Goal: Information Seeking & Learning: Compare options

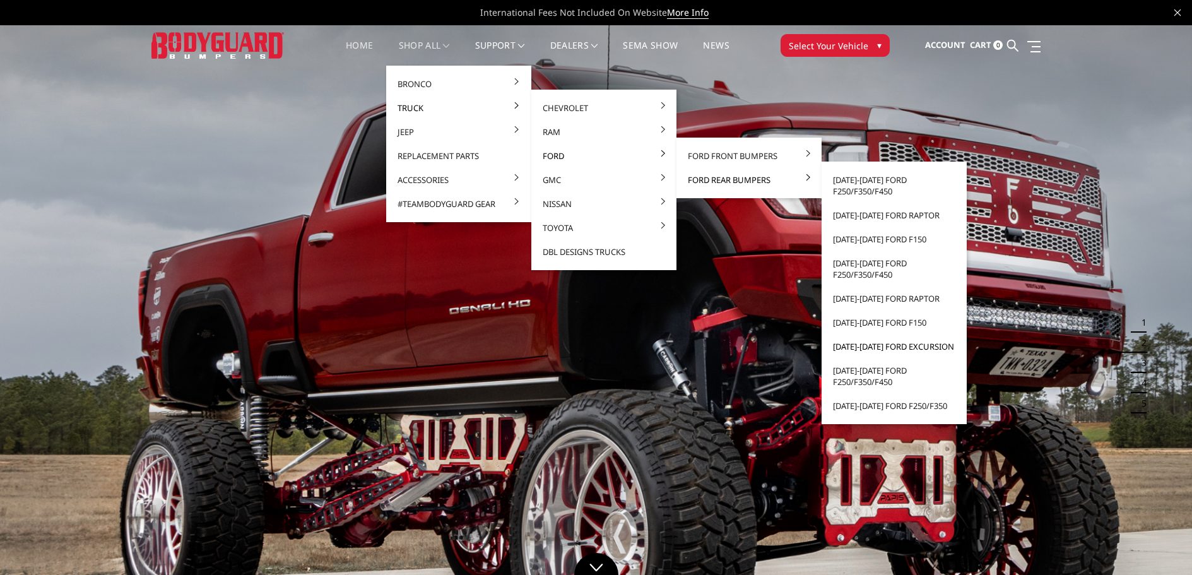
click at [839, 346] on link "[DATE]-[DATE] Ford Excursion" at bounding box center [894, 347] width 135 height 24
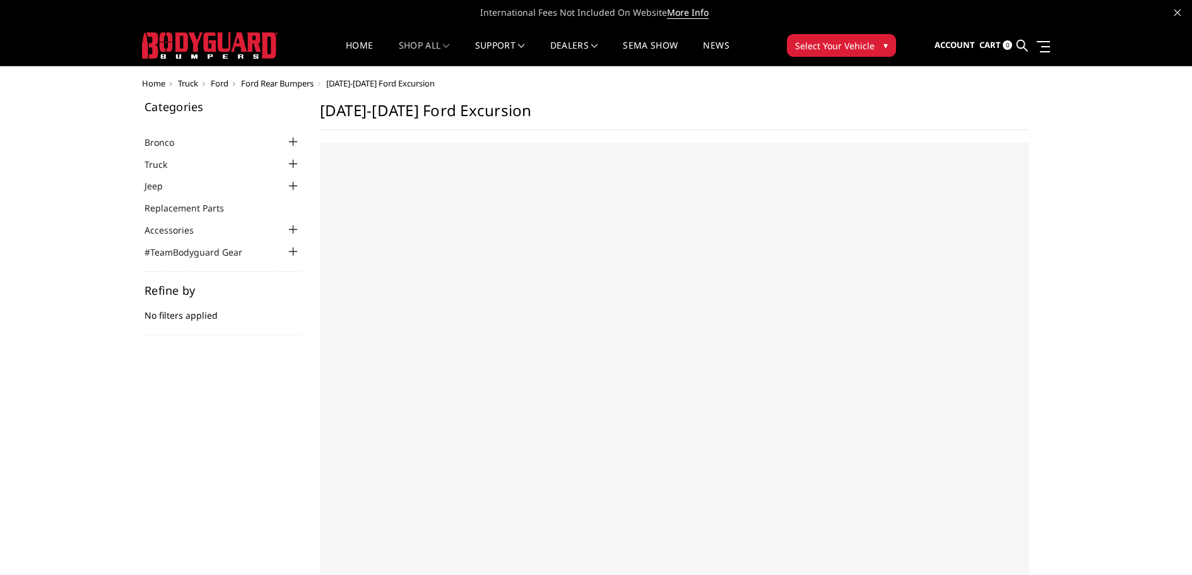
select select "US"
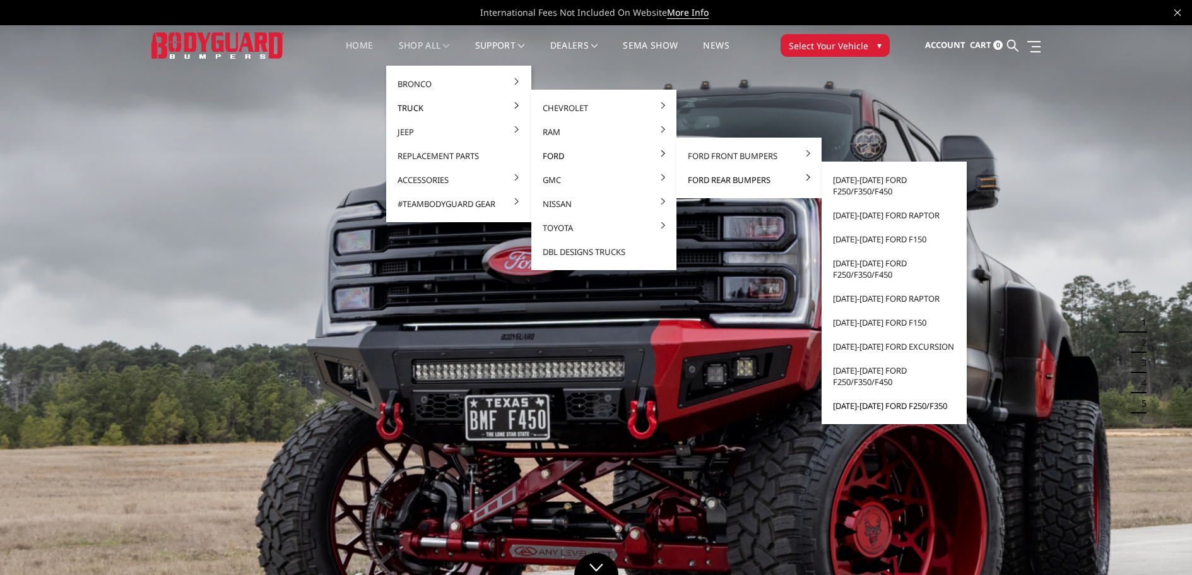
click at [845, 407] on link "[DATE]-[DATE] Ford F250/F350" at bounding box center [894, 406] width 135 height 24
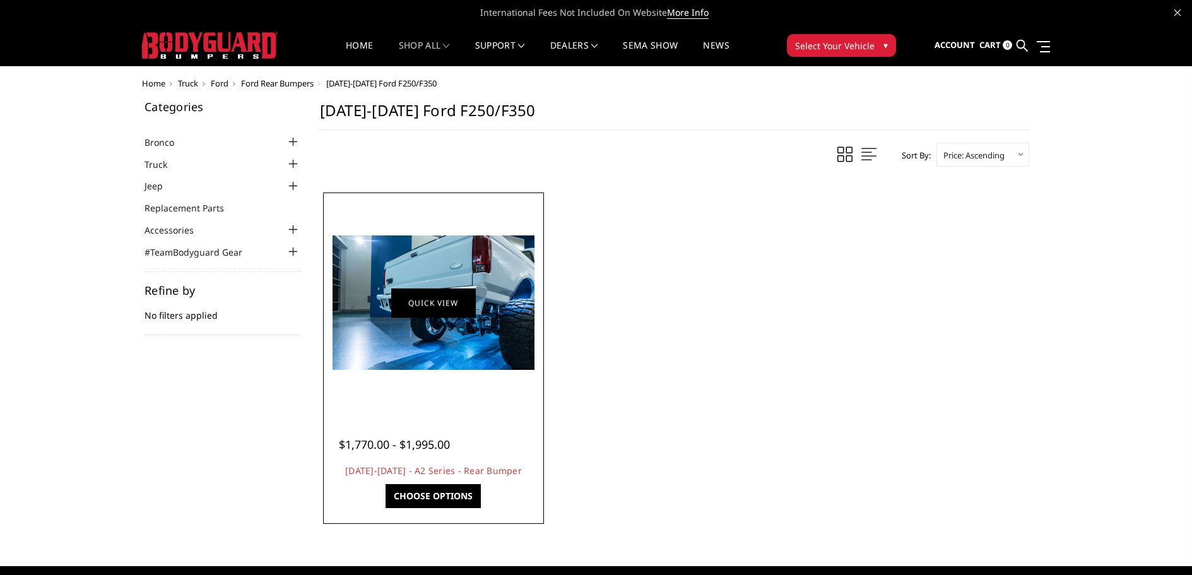
click at [427, 309] on link "Quick view" at bounding box center [433, 303] width 85 height 30
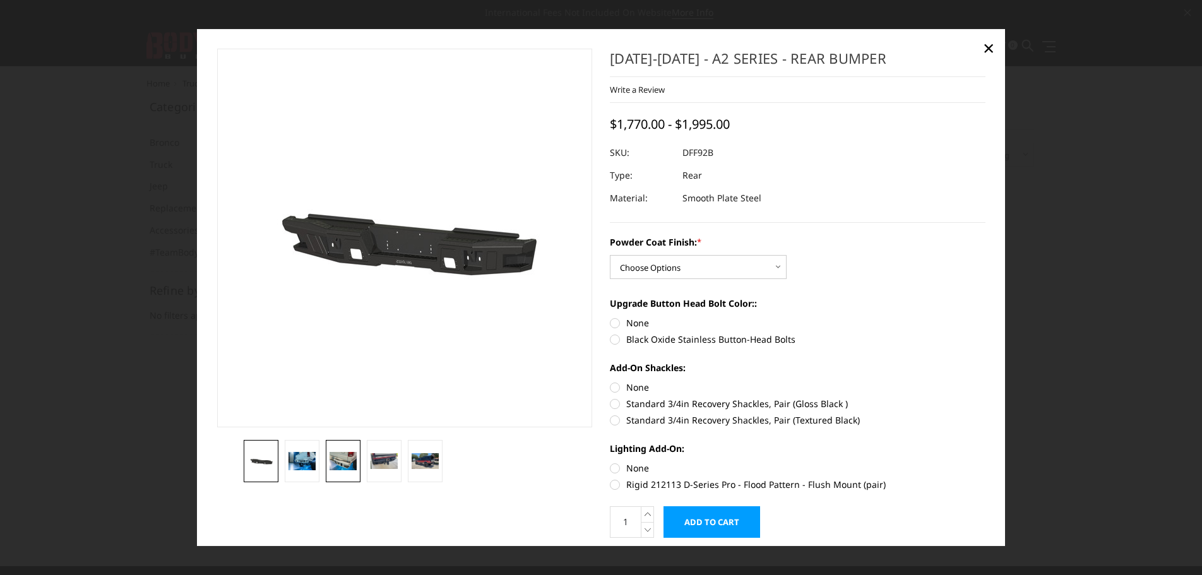
click at [341, 458] on img at bounding box center [343, 461] width 27 height 18
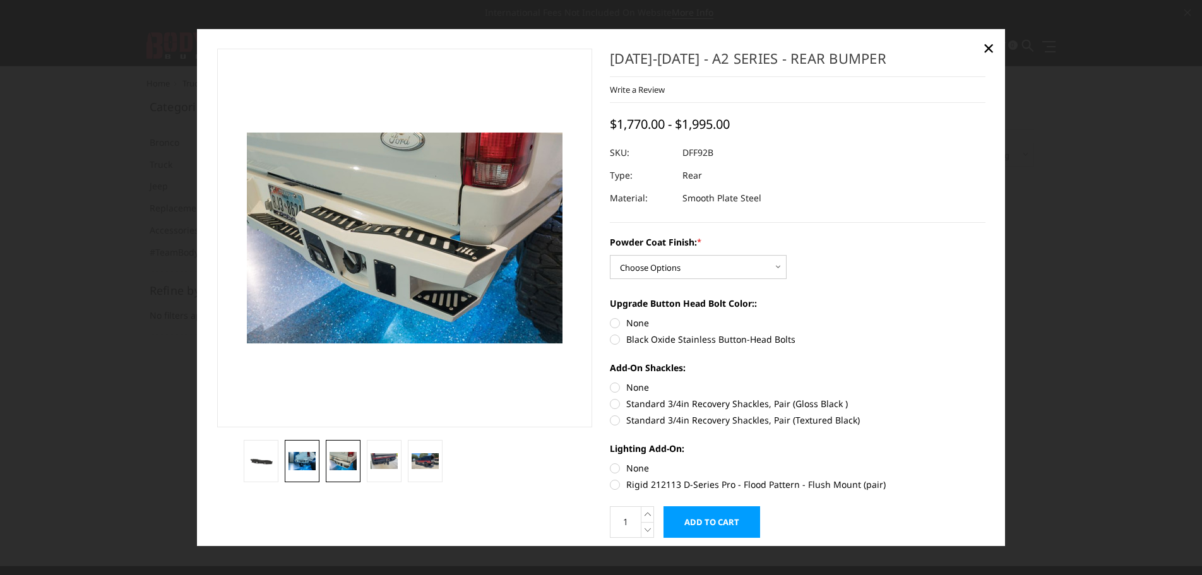
click at [304, 451] on link at bounding box center [302, 461] width 35 height 42
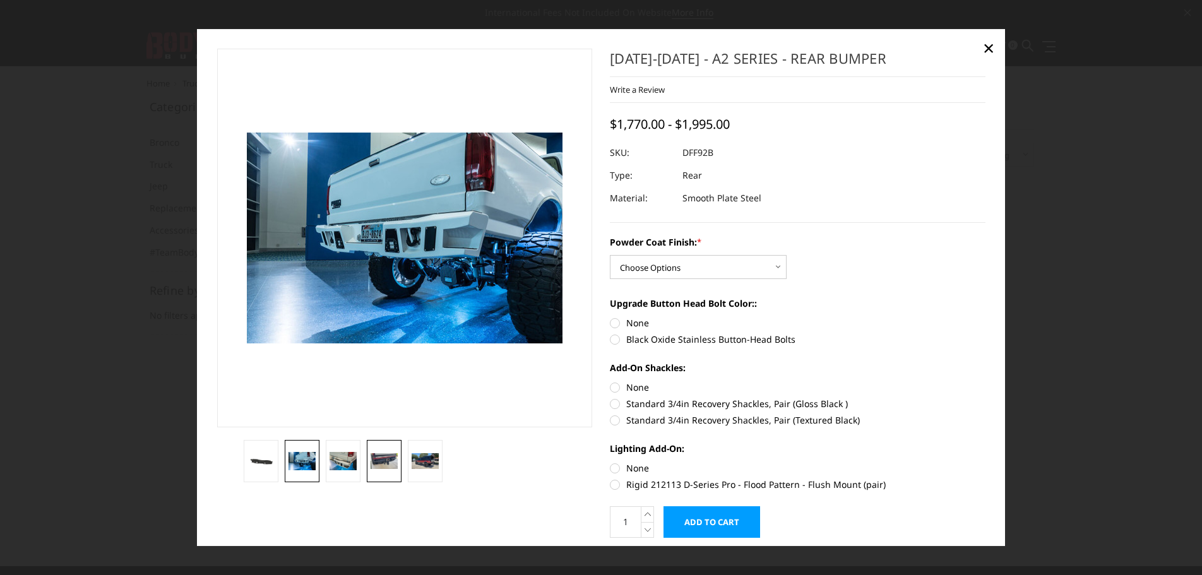
click at [383, 462] on img at bounding box center [384, 460] width 27 height 15
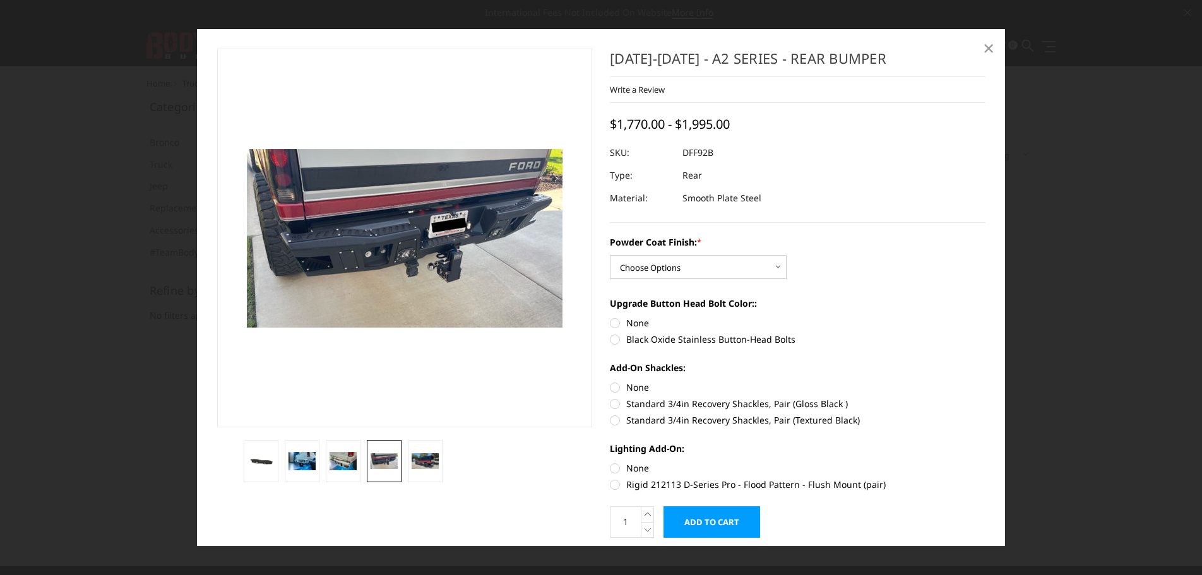
click at [987, 44] on span "×" at bounding box center [988, 47] width 11 height 27
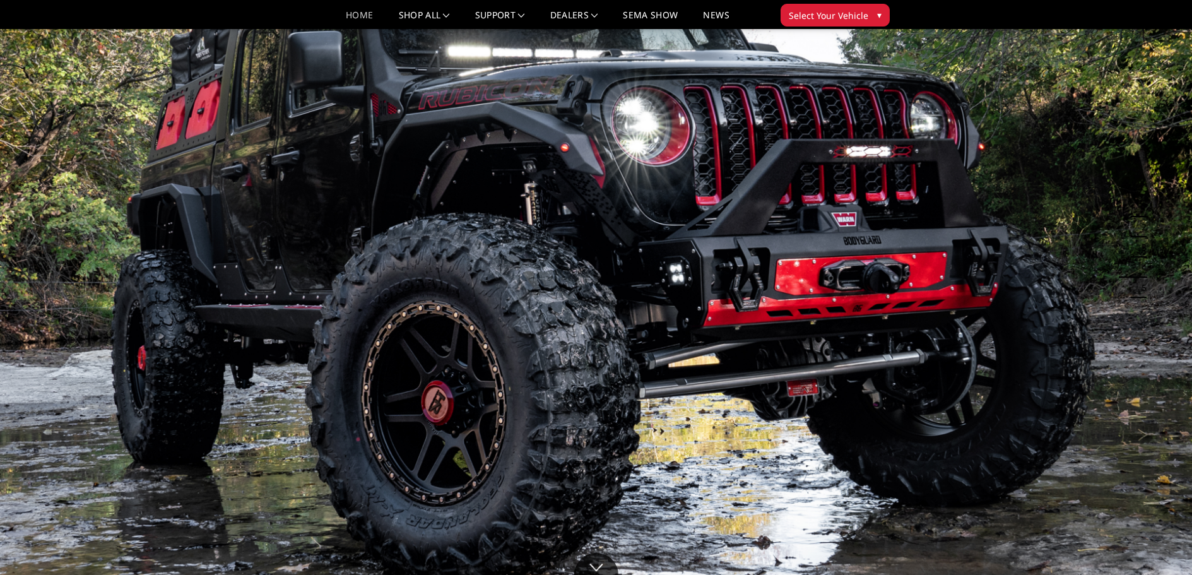
scroll to position [63, 0]
